Goal: Find specific page/section: Find specific page/section

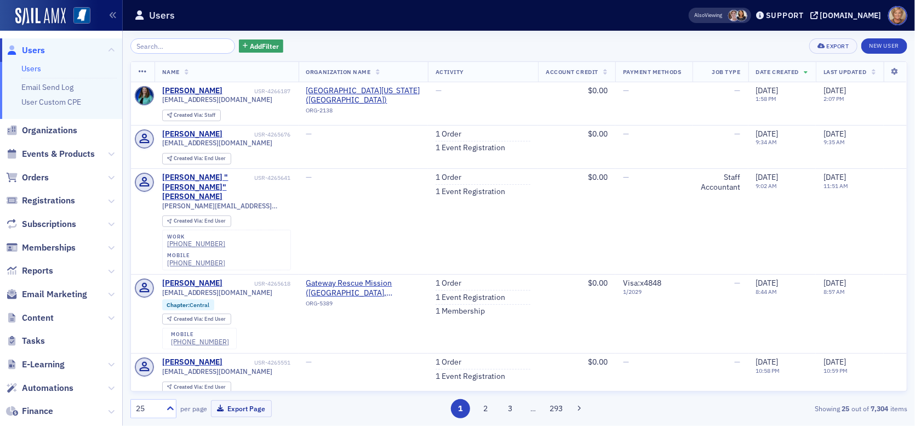
click at [151, 47] on input "search" at bounding box center [182, 45] width 105 height 15
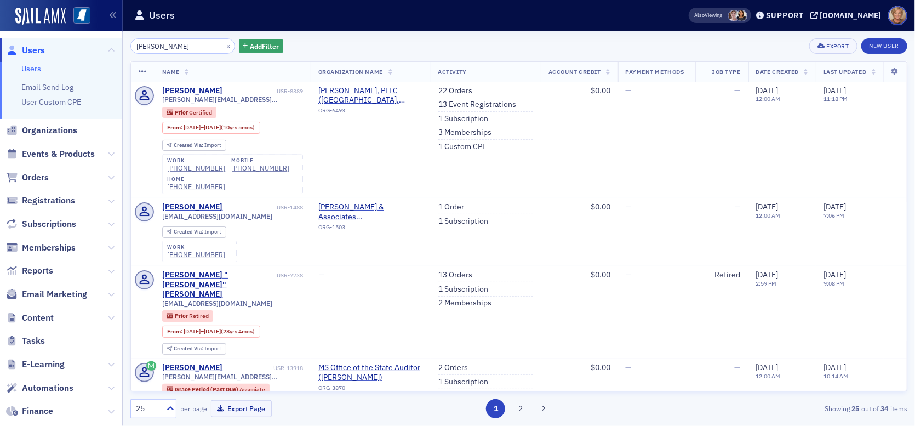
type input "sarah phillips"
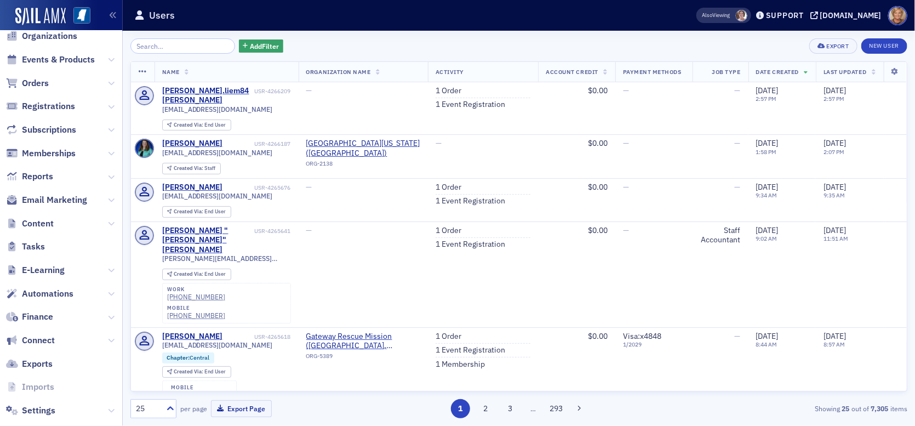
scroll to position [112, 0]
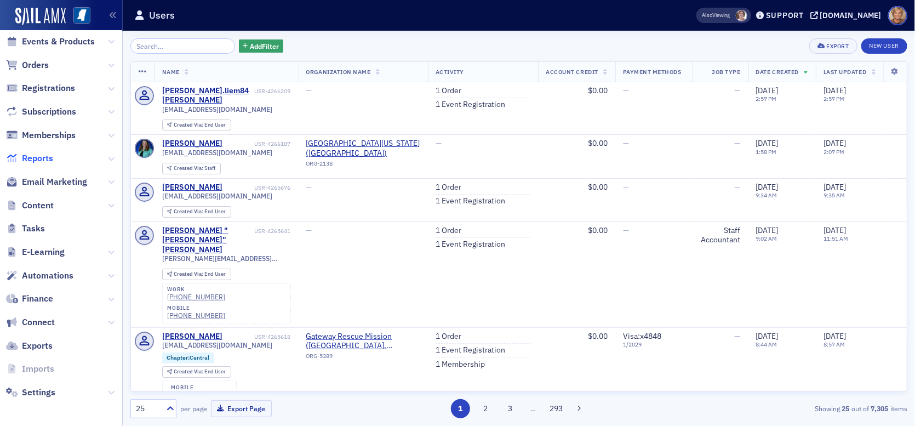
click at [47, 158] on span "Reports" at bounding box center [37, 158] width 31 height 12
